Goal: Use online tool/utility: Utilize a website feature to perform a specific function

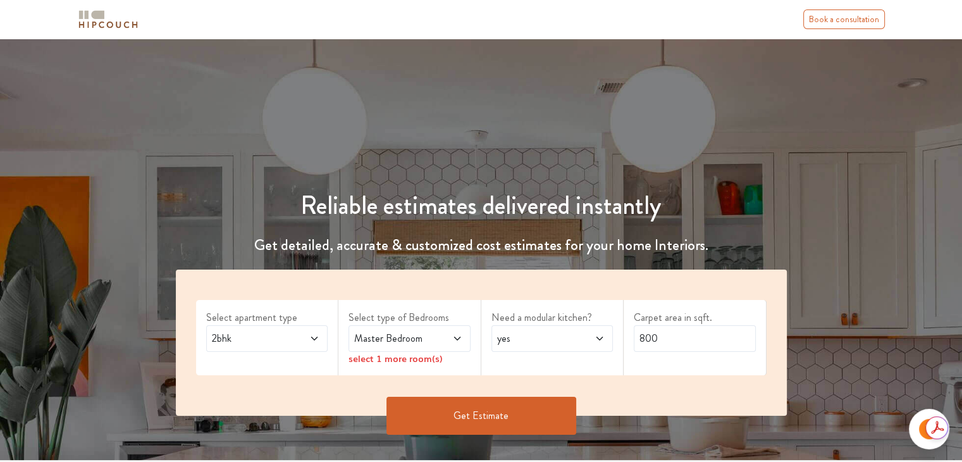
click at [281, 338] on span "2bhk" at bounding box center [250, 338] width 83 height 15
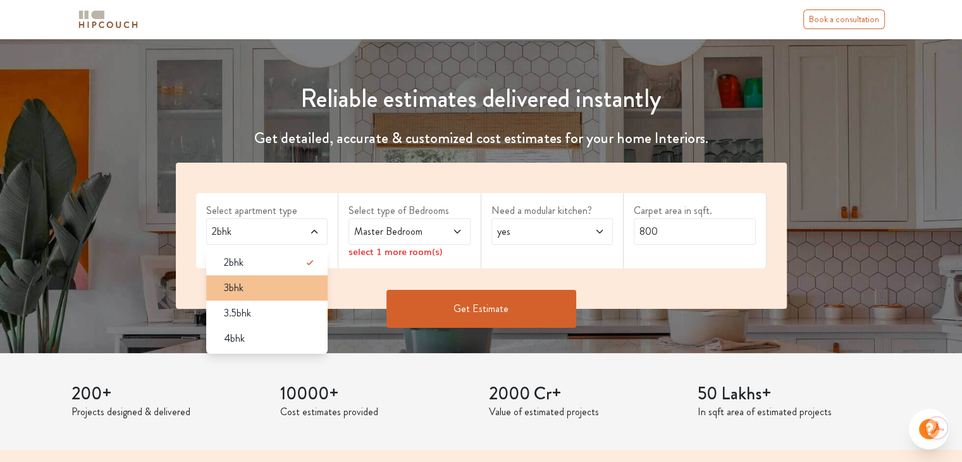
scroll to position [63, 0]
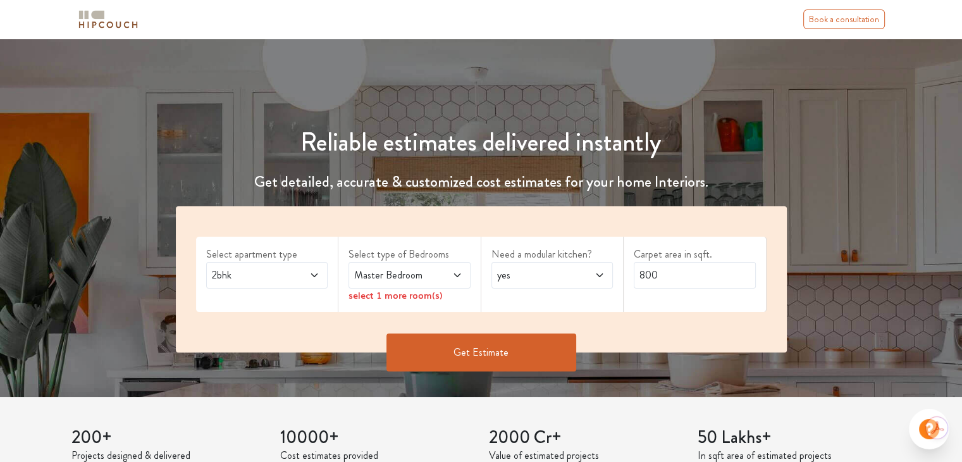
click at [270, 251] on label "Select apartment type" at bounding box center [267, 254] width 122 height 15
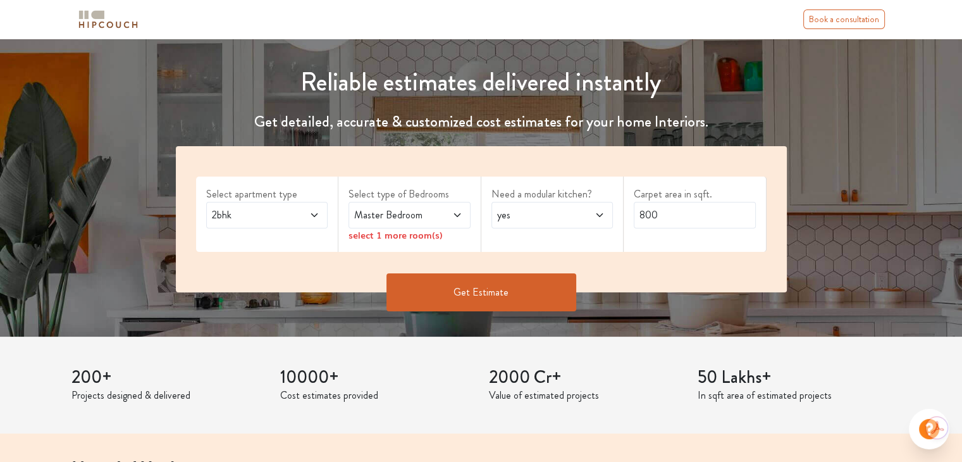
scroll to position [127, 0]
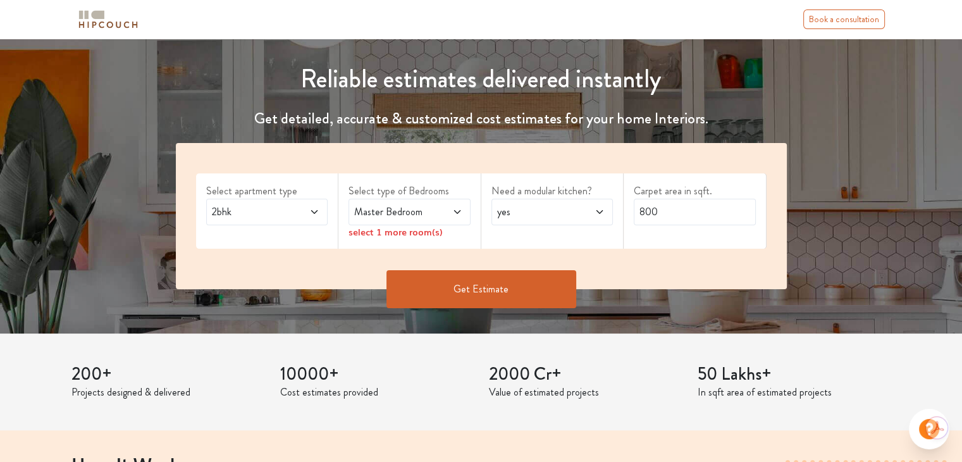
click at [247, 205] on span "2bhk" at bounding box center [250, 211] width 83 height 15
click at [354, 133] on div "Reliable estimates delivered instantly Get detailed, accurate & customized cost…" at bounding box center [481, 180] width 641 height 293
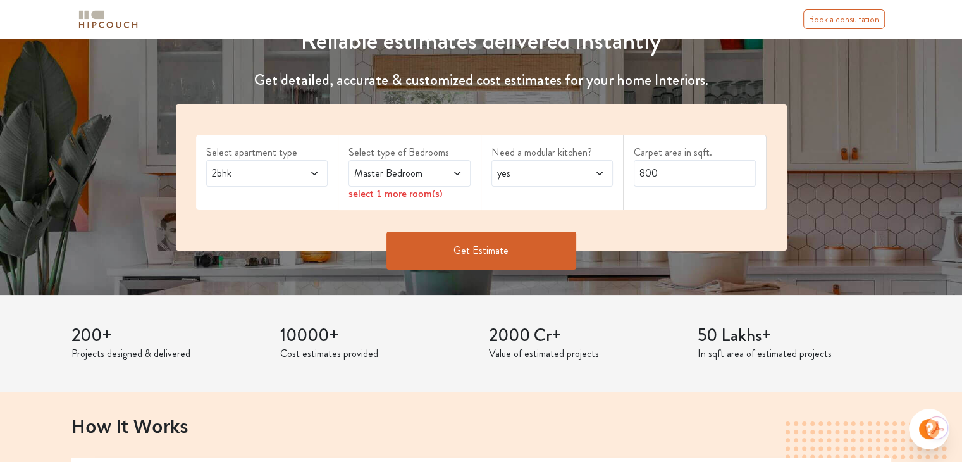
scroll to position [147, 0]
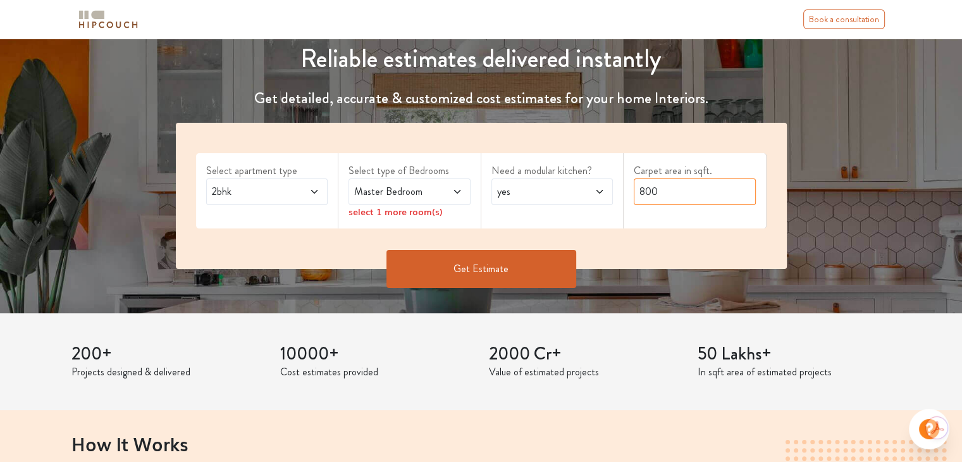
drag, startPoint x: 658, startPoint y: 189, endPoint x: 596, endPoint y: 190, distance: 62.6
click at [596, 190] on div "Select apartment type 2bhk Select type of Bedrooms Master Bedroom select 1 more…" at bounding box center [481, 196] width 611 height 146
type input "700"
click at [596, 190] on icon at bounding box center [600, 192] width 10 height 10
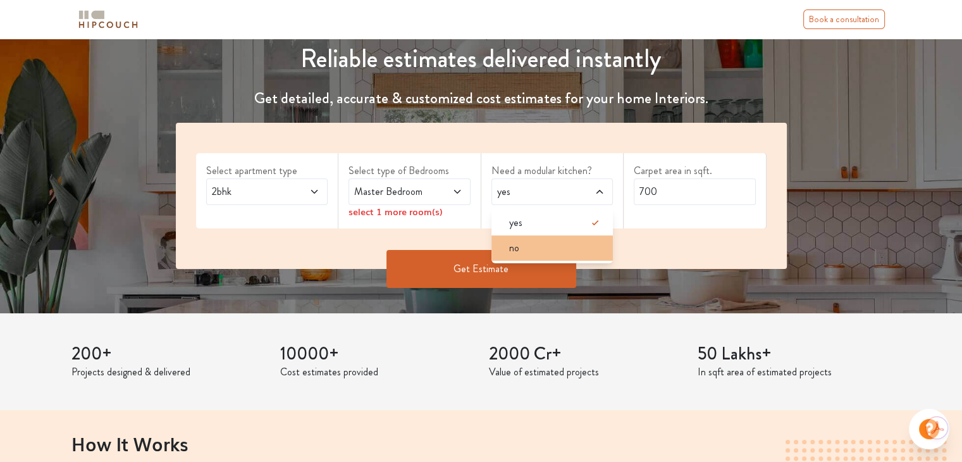
click at [537, 246] on div "no" at bounding box center [556, 247] width 114 height 15
click at [431, 186] on span "Master Bedroom" at bounding box center [393, 191] width 83 height 15
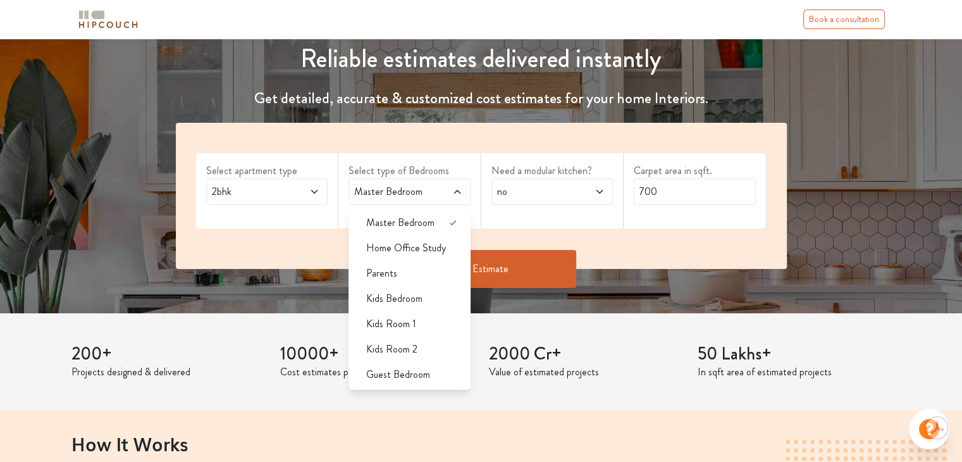
click at [554, 274] on button "Get Estimate" at bounding box center [481, 269] width 190 height 38
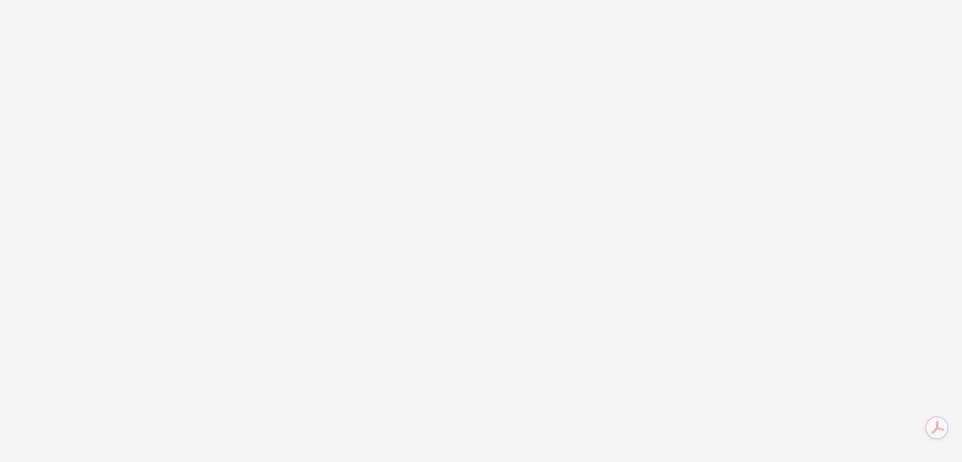
scroll to position [0, 0]
